Goal: Information Seeking & Learning: Check status

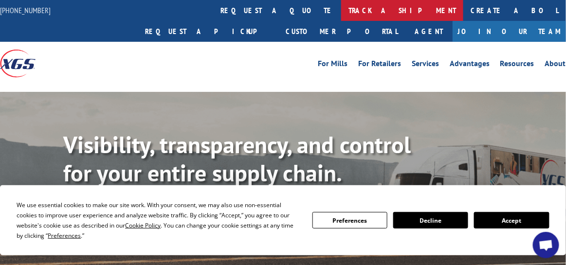
click at [341, 11] on link "track a shipment" at bounding box center [402, 10] width 122 height 21
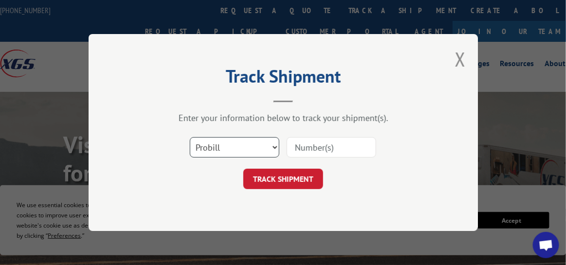
click at [242, 151] on select "Select category... Probill BOL PO" at bounding box center [235, 147] width 90 height 20
select select "bol"
click at [190, 137] on select "Select category... Probill BOL PO" at bounding box center [235, 147] width 90 height 20
click at [318, 150] on input at bounding box center [332, 147] width 90 height 20
type input "9415212"
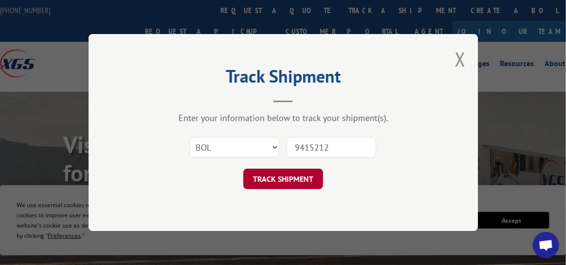
click at [288, 185] on button "TRACK SHIPMENT" at bounding box center [283, 179] width 80 height 20
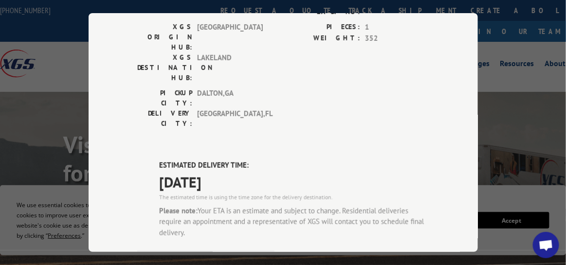
scroll to position [195, 0]
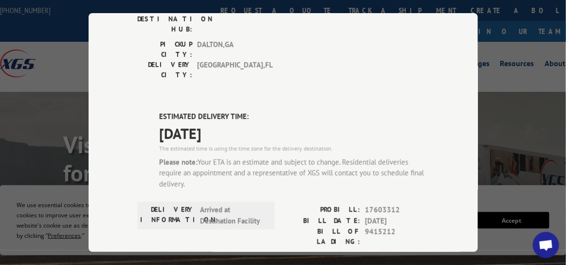
click at [533, 197] on div "Track Shipment DELIVERED DELIVERY INFORMATION: [DATE] 08:20 am [PERSON_NAME]: 1…" at bounding box center [283, 132] width 566 height 265
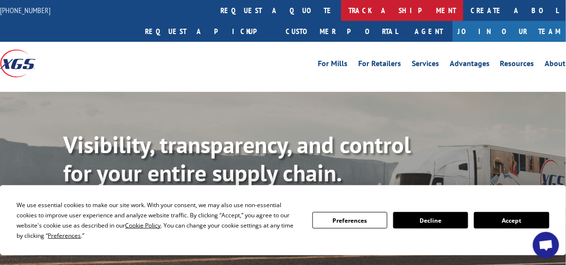
click at [341, 10] on link "track a shipment" at bounding box center [402, 10] width 122 height 21
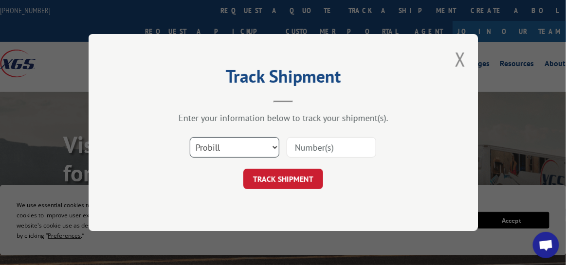
click at [275, 146] on select "Select category... Probill BOL PO" at bounding box center [235, 147] width 90 height 20
select select "bol"
click at [190, 137] on select "Select category... Probill BOL PO" at bounding box center [235, 147] width 90 height 20
click at [308, 151] on input at bounding box center [332, 147] width 90 height 20
type input "9415212"
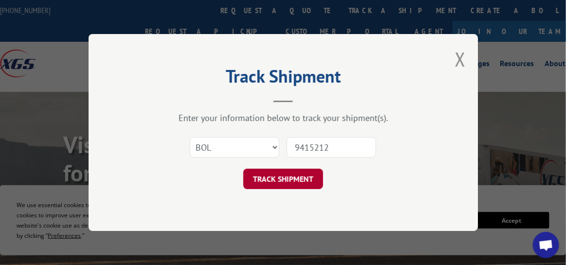
click at [304, 177] on button "TRACK SHIPMENT" at bounding box center [283, 179] width 80 height 20
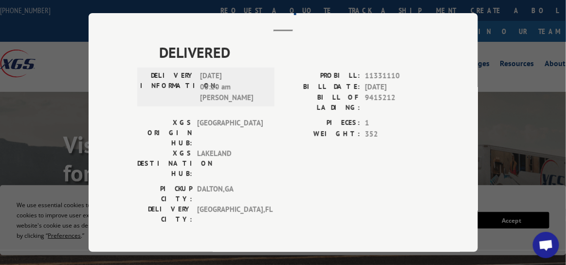
scroll to position [49, 0]
